Goal: Task Accomplishment & Management: Manage account settings

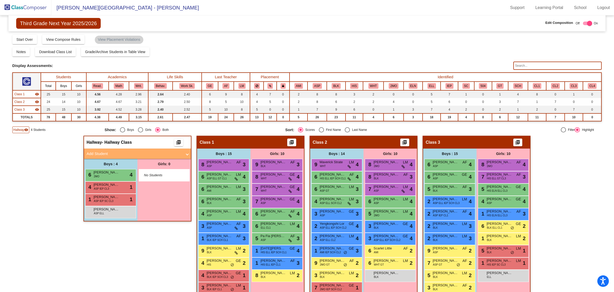
click at [21, 8] on img at bounding box center [25, 7] width 51 height 15
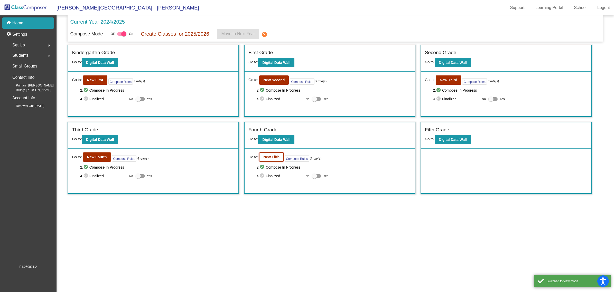
click at [271, 158] on b "New Fifth" at bounding box center [271, 157] width 16 height 4
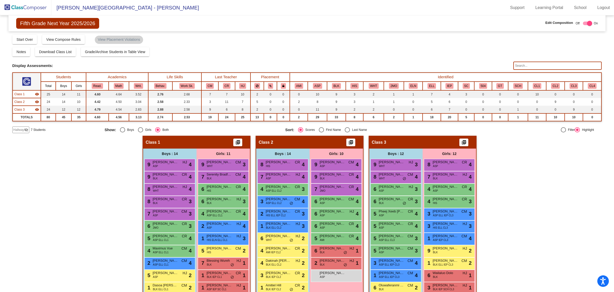
click at [15, 128] on span "Hallway" at bounding box center [18, 130] width 11 height 5
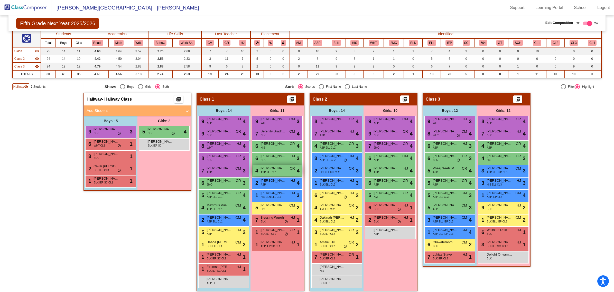
scroll to position [46, 0]
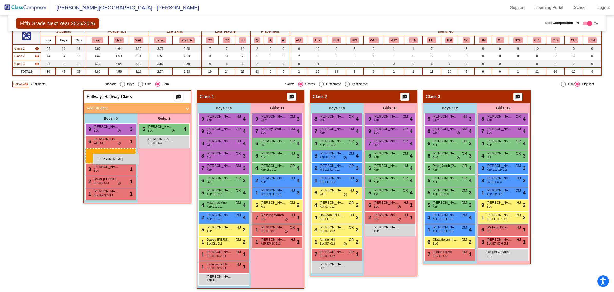
drag, startPoint x: 322, startPoint y: 275, endPoint x: 93, endPoint y: 154, distance: 259.4
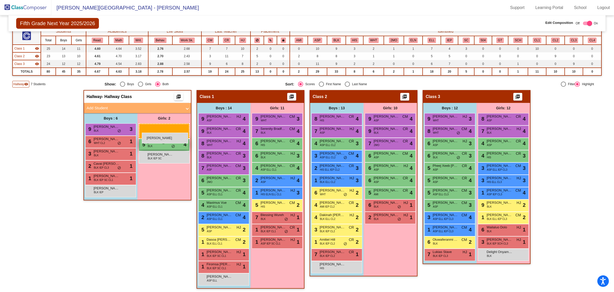
drag, startPoint x: 378, startPoint y: 228, endPoint x: 141, endPoint y: 133, distance: 255.4
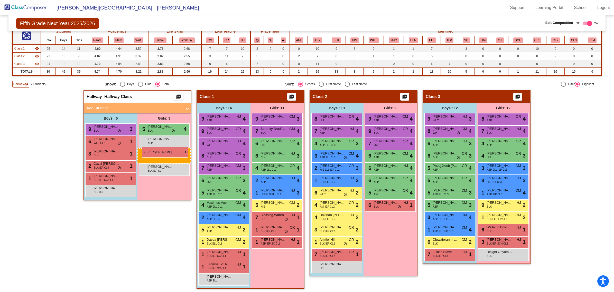
drag, startPoint x: 378, startPoint y: 216, endPoint x: 142, endPoint y: 147, distance: 246.0
click at [333, 41] on button "BLK" at bounding box center [336, 41] width 9 height 6
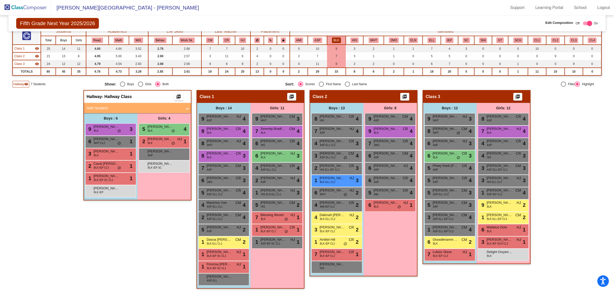
click at [332, 38] on button "BLK" at bounding box center [336, 41] width 9 height 6
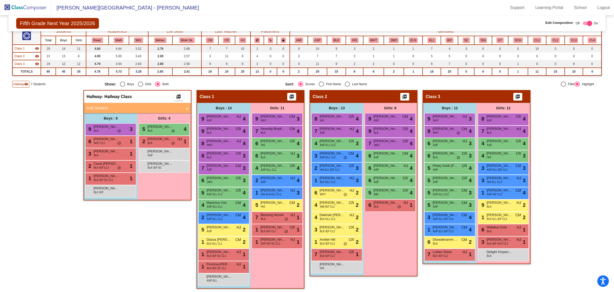
click at [35, 9] on img at bounding box center [25, 7] width 51 height 15
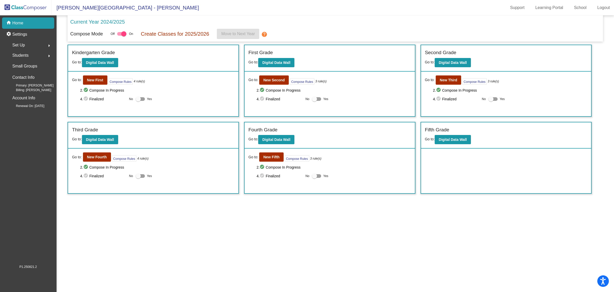
click at [32, 52] on div "Students arrow_right" at bounding box center [29, 55] width 49 height 10
click at [34, 87] on p "Archived Students" at bounding box center [28, 89] width 31 height 6
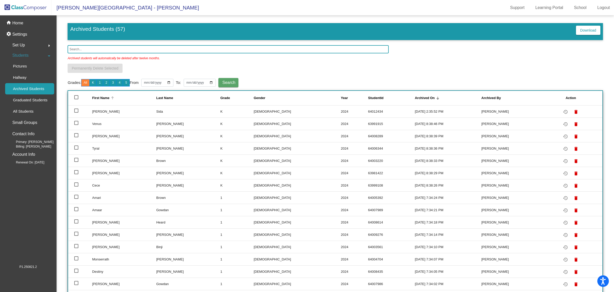
click at [103, 97] on div "First Name" at bounding box center [100, 98] width 17 height 5
click at [160, 96] on div "Last Name" at bounding box center [164, 98] width 17 height 5
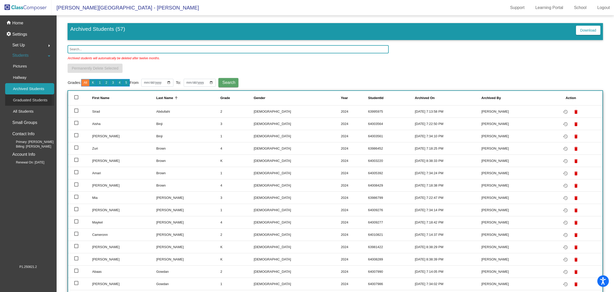
click at [30, 96] on div "Graduated Students" at bounding box center [28, 100] width 47 height 11
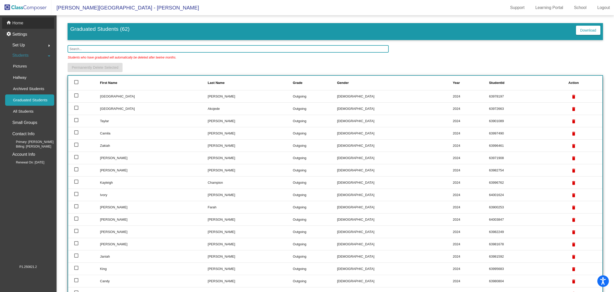
click at [31, 24] on div "home Home" at bounding box center [28, 22] width 52 height 11
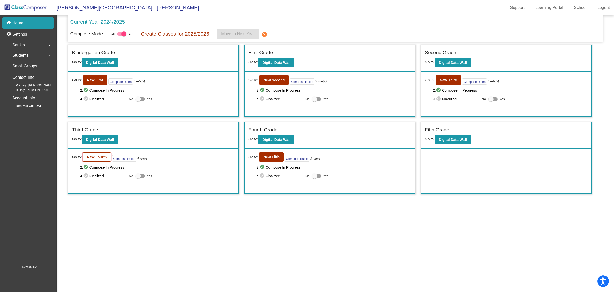
click at [93, 157] on b "New Fourth" at bounding box center [97, 157] width 20 height 4
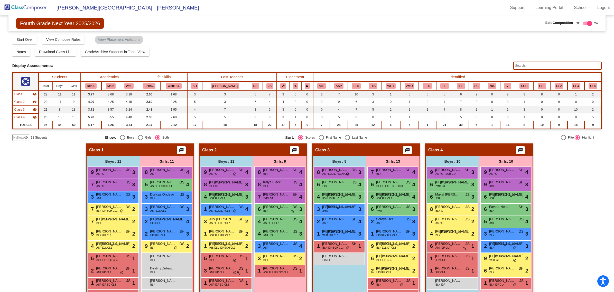
click at [16, 137] on span "Hallway" at bounding box center [18, 137] width 11 height 5
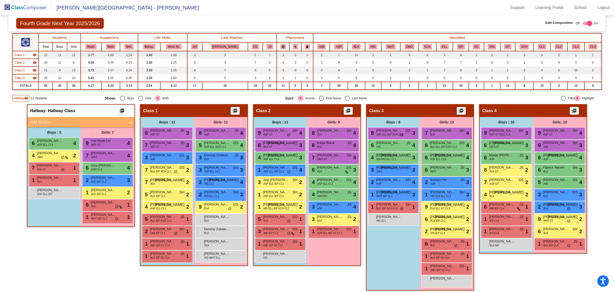
scroll to position [41, 0]
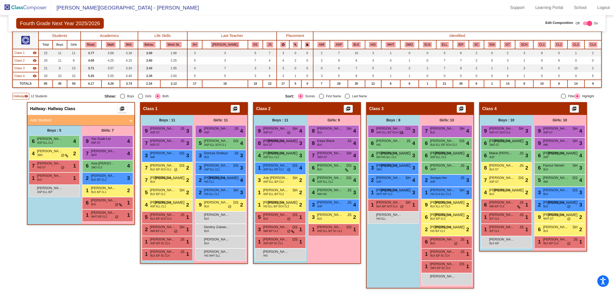
click at [56, 117] on mat-panel-title "Add Student" at bounding box center [78, 120] width 96 height 6
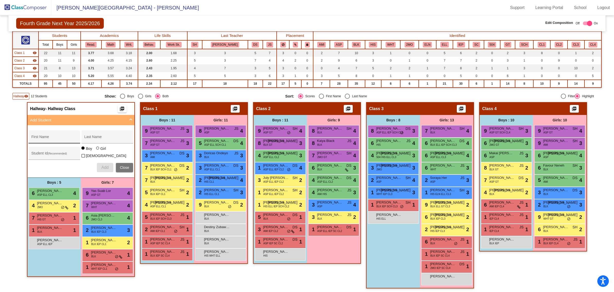
click at [52, 137] on input "First Name" at bounding box center [54, 139] width 46 height 4
click at [51, 135] on div "[PERSON_NAME] First Name" at bounding box center [54, 138] width 46 height 11
type input "[PERSON_NAME]"
click at [91, 137] on input "Last Name" at bounding box center [107, 139] width 46 height 4
type input "[PERSON_NAME]"
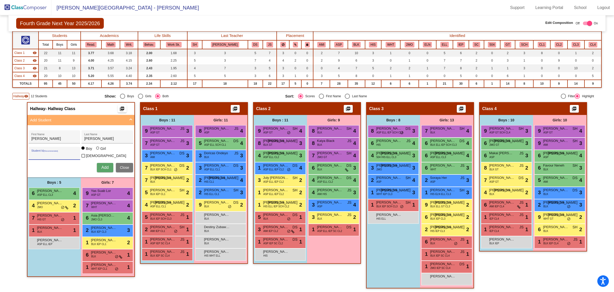
click at [69, 153] on input "Student Id (Recommended)" at bounding box center [54, 155] width 46 height 4
type input "9999"
click at [105, 165] on span "Add" at bounding box center [104, 167] width 7 height 4
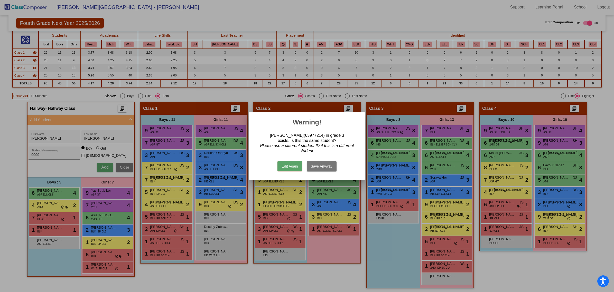
click at [318, 166] on button "Save Anyway" at bounding box center [322, 166] width 30 height 10
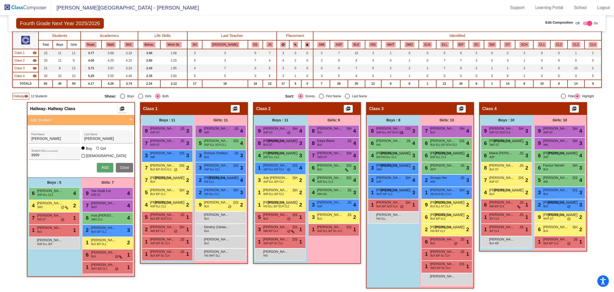
scroll to position [0, 0]
click at [53, 254] on div "[PERSON_NAME] lock do_not_disturb_alt" at bounding box center [53, 255] width 49 height 11
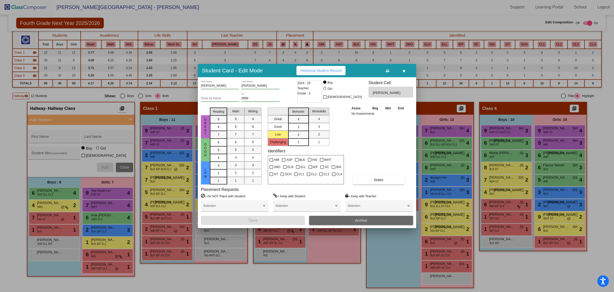
click at [355, 220] on span "Archive" at bounding box center [361, 221] width 12 height 4
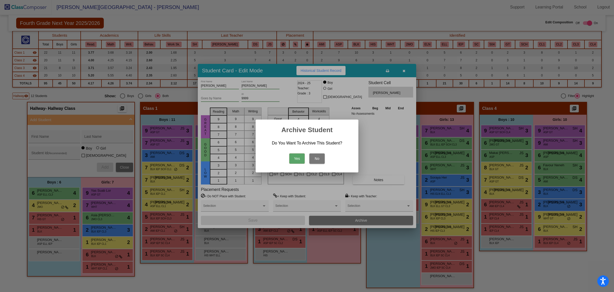
click at [297, 155] on button "Yes" at bounding box center [296, 159] width 15 height 10
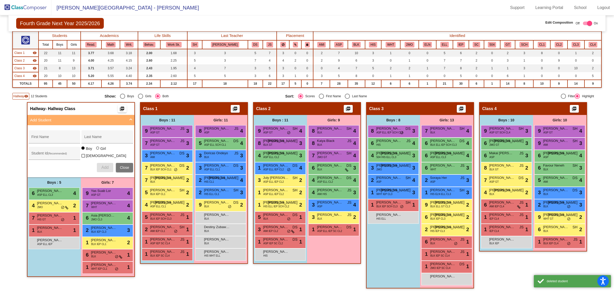
scroll to position [0, 0]
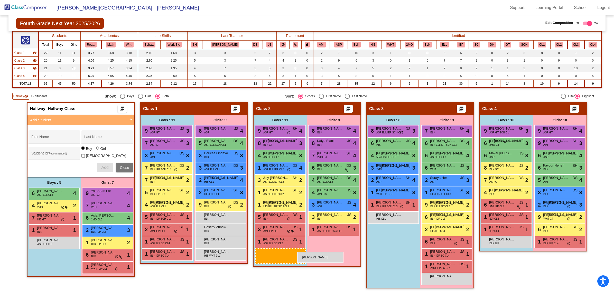
drag, startPoint x: 277, startPoint y: 252, endPoint x: 297, endPoint y: 252, distance: 20.6
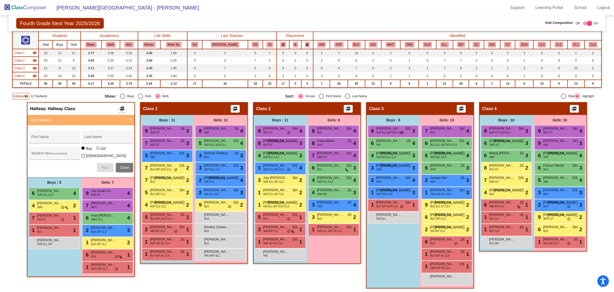
click at [27, 8] on img at bounding box center [25, 7] width 51 height 15
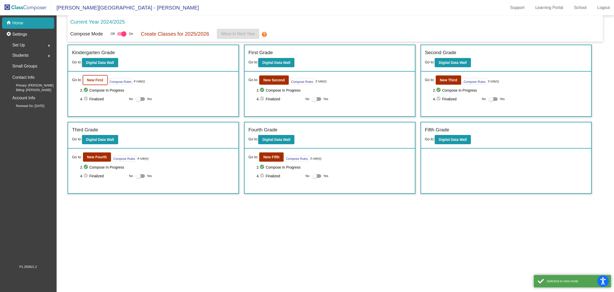
click at [85, 77] on button "New First" at bounding box center [95, 80] width 24 height 9
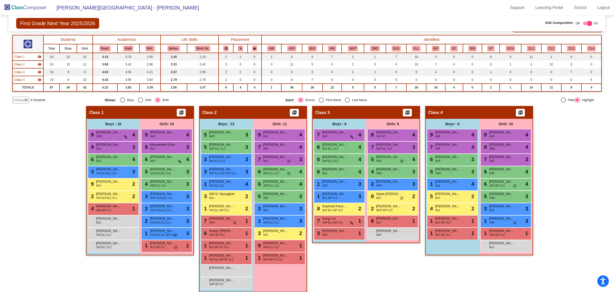
scroll to position [41, 0]
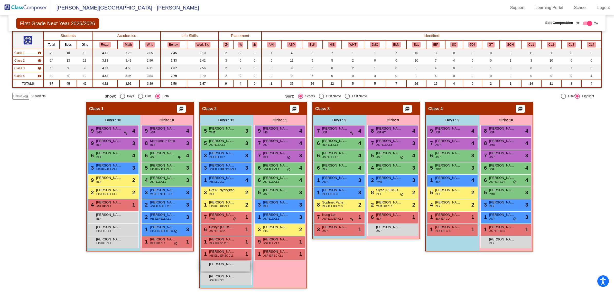
click at [227, 266] on div "[PERSON_NAME] lock do_not_disturb_alt" at bounding box center [225, 266] width 49 height 11
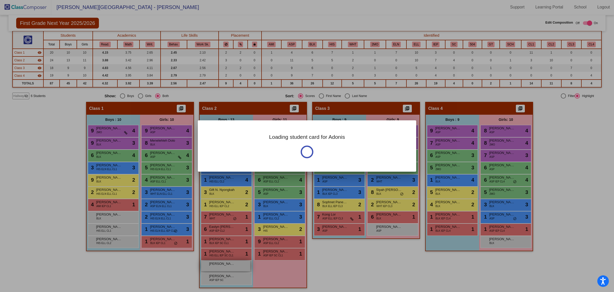
scroll to position [0, 0]
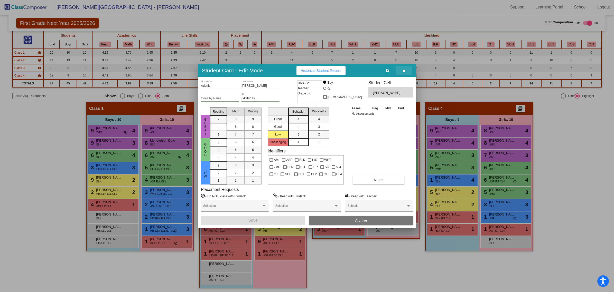
click at [400, 67] on button "button" at bounding box center [404, 70] width 16 height 9
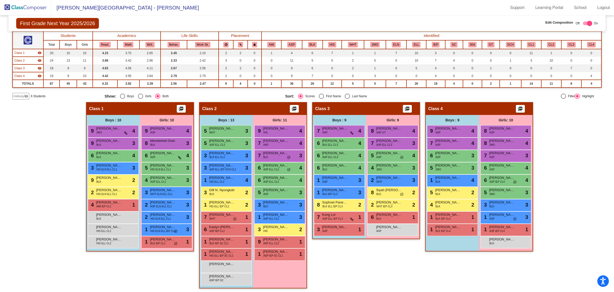
scroll to position [0, 0]
click at [39, 9] on img at bounding box center [25, 7] width 51 height 15
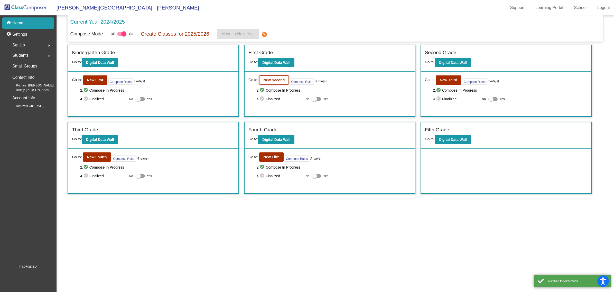
click at [269, 80] on b "New Second" at bounding box center [273, 80] width 21 height 4
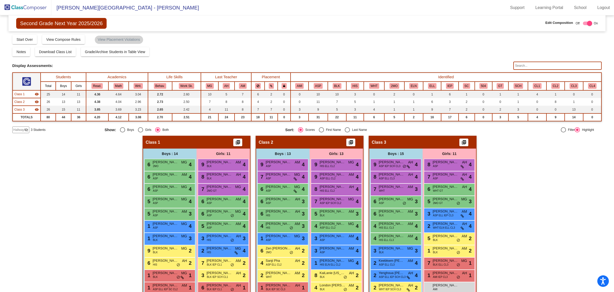
scroll to position [58, 0]
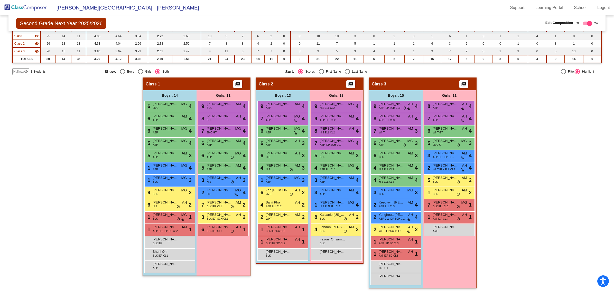
click at [28, 6] on img at bounding box center [25, 7] width 51 height 15
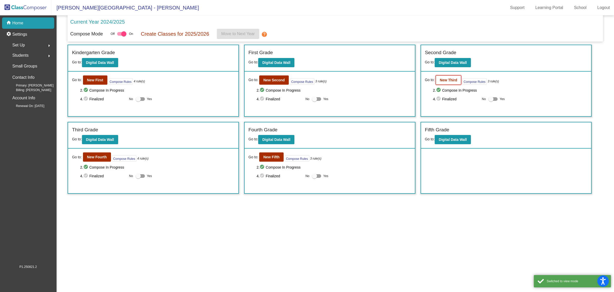
click at [441, 76] on button "New Third" at bounding box center [449, 80] width 26 height 9
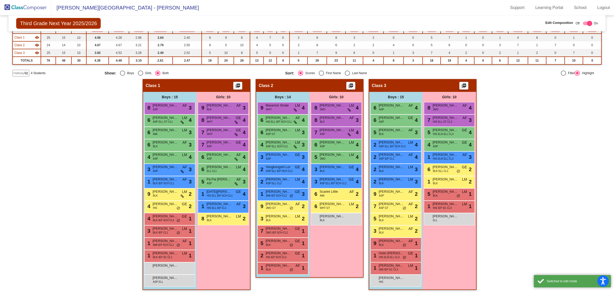
scroll to position [58, 0]
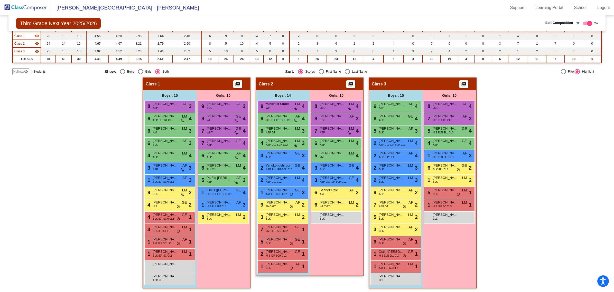
click at [30, 0] on img at bounding box center [25, 7] width 51 height 15
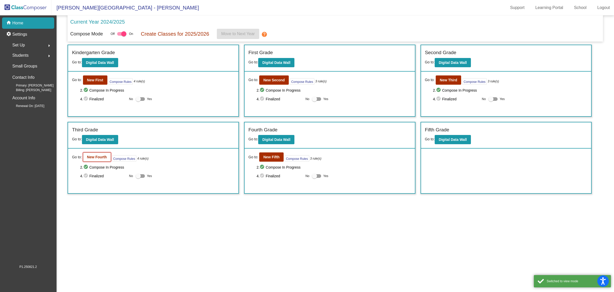
click at [98, 157] on b "New Fourth" at bounding box center [97, 157] width 20 height 4
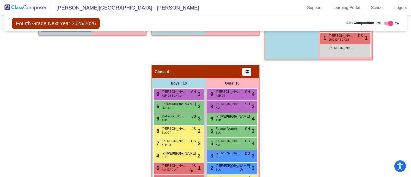
scroll to position [312, 0]
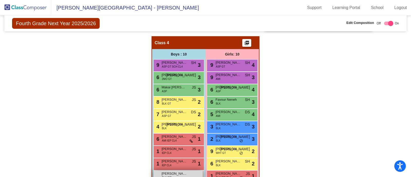
click at [168, 171] on span "[PERSON_NAME]" at bounding box center [175, 173] width 26 height 5
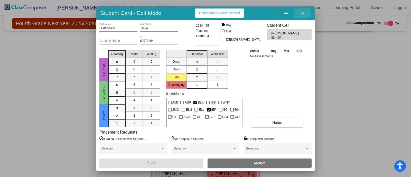
click at [302, 13] on icon "button" at bounding box center [302, 14] width 3 height 4
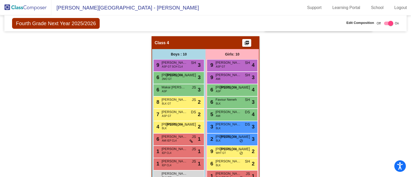
click at [29, 6] on img at bounding box center [25, 7] width 51 height 15
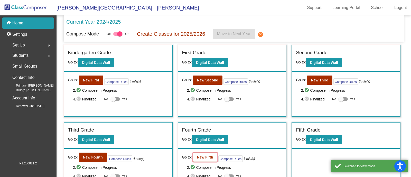
click at [204, 155] on b "New Fifth" at bounding box center [205, 157] width 16 height 4
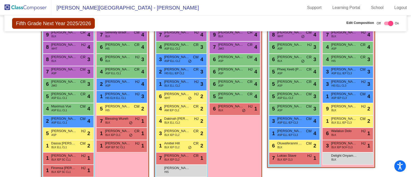
scroll to position [162, 0]
